Goal: Find specific page/section: Find specific page/section

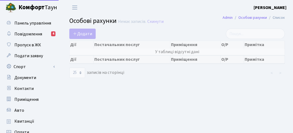
select select "25"
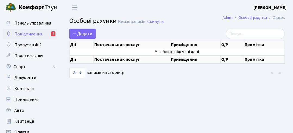
click at [29, 33] on span "Повідомлення" at bounding box center [28, 34] width 28 height 6
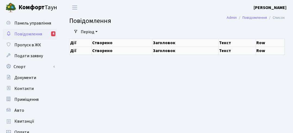
select select "25"
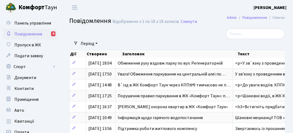
click at [26, 36] on span "Повідомлення" at bounding box center [28, 34] width 28 height 6
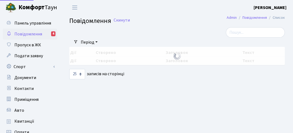
select select "25"
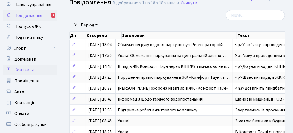
scroll to position [27, 0]
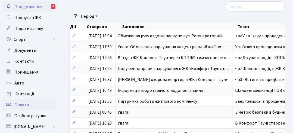
click at [26, 105] on span "Оплати" at bounding box center [21, 105] width 15 height 6
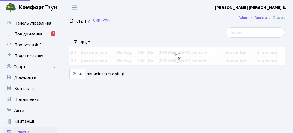
select select "25"
